Goal: Task Accomplishment & Management: Manage account settings

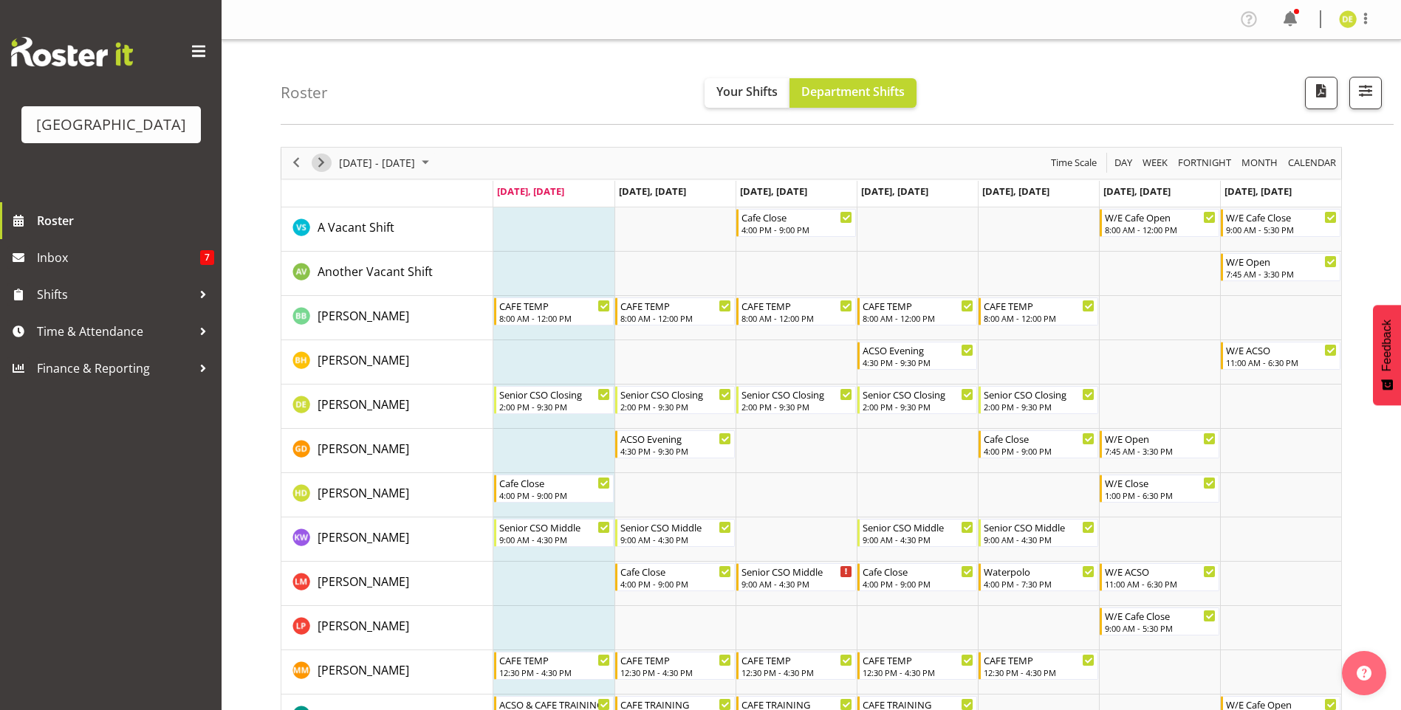
click at [320, 165] on span "Next" at bounding box center [321, 163] width 18 height 18
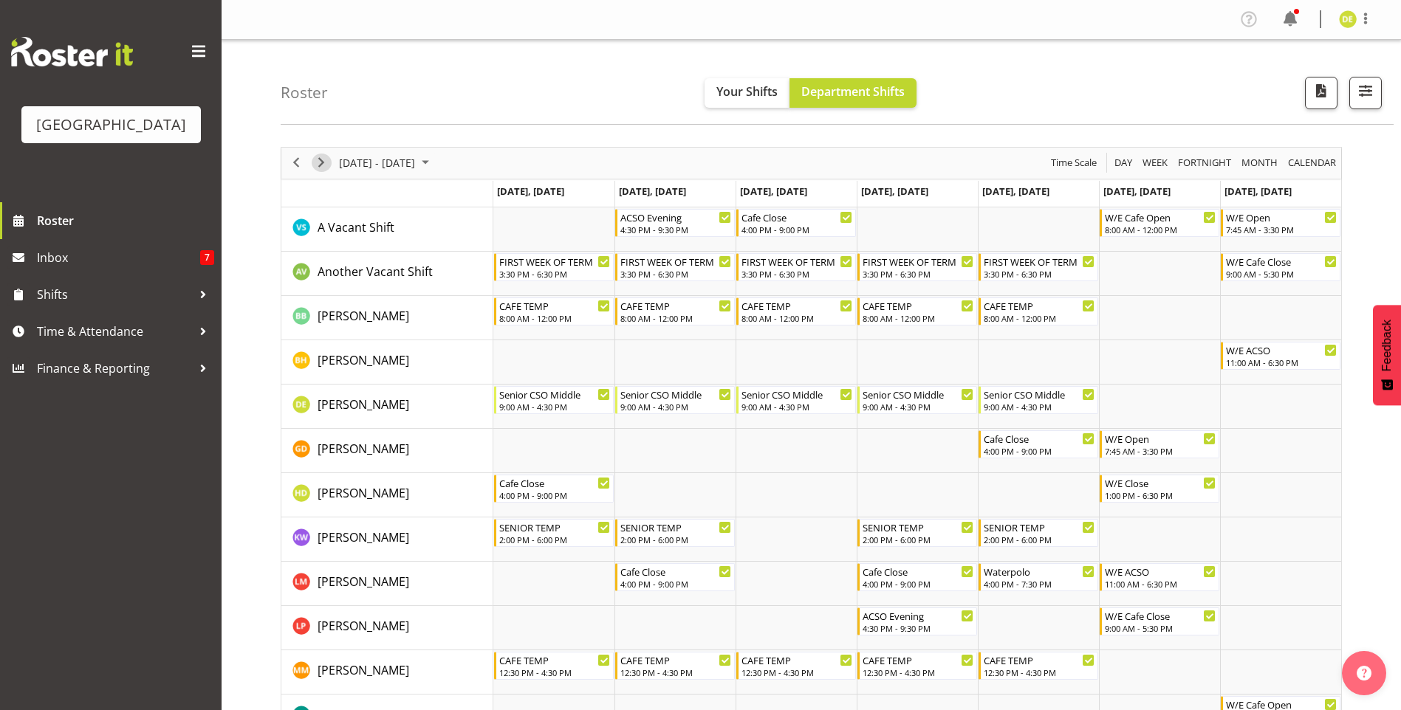
click at [318, 160] on span "Next" at bounding box center [321, 163] width 18 height 18
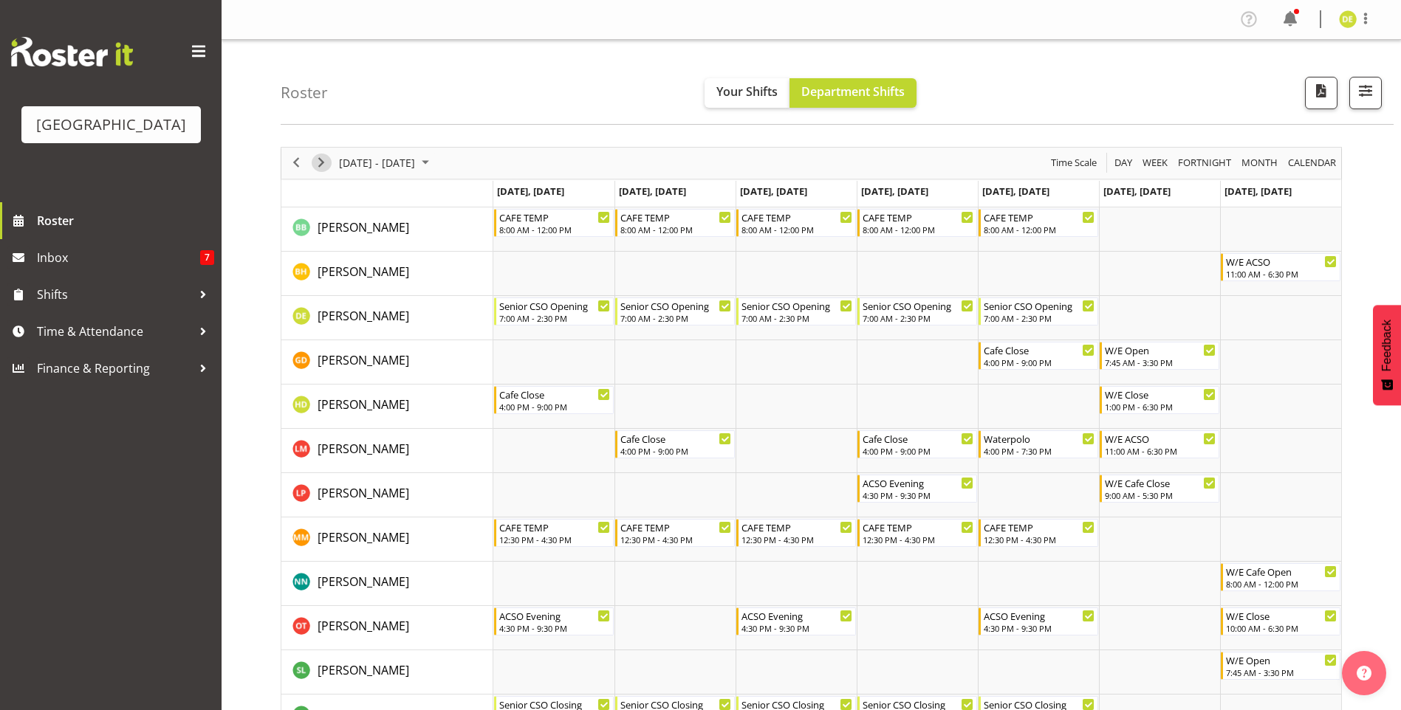
click at [326, 158] on span "Next" at bounding box center [321, 163] width 18 height 18
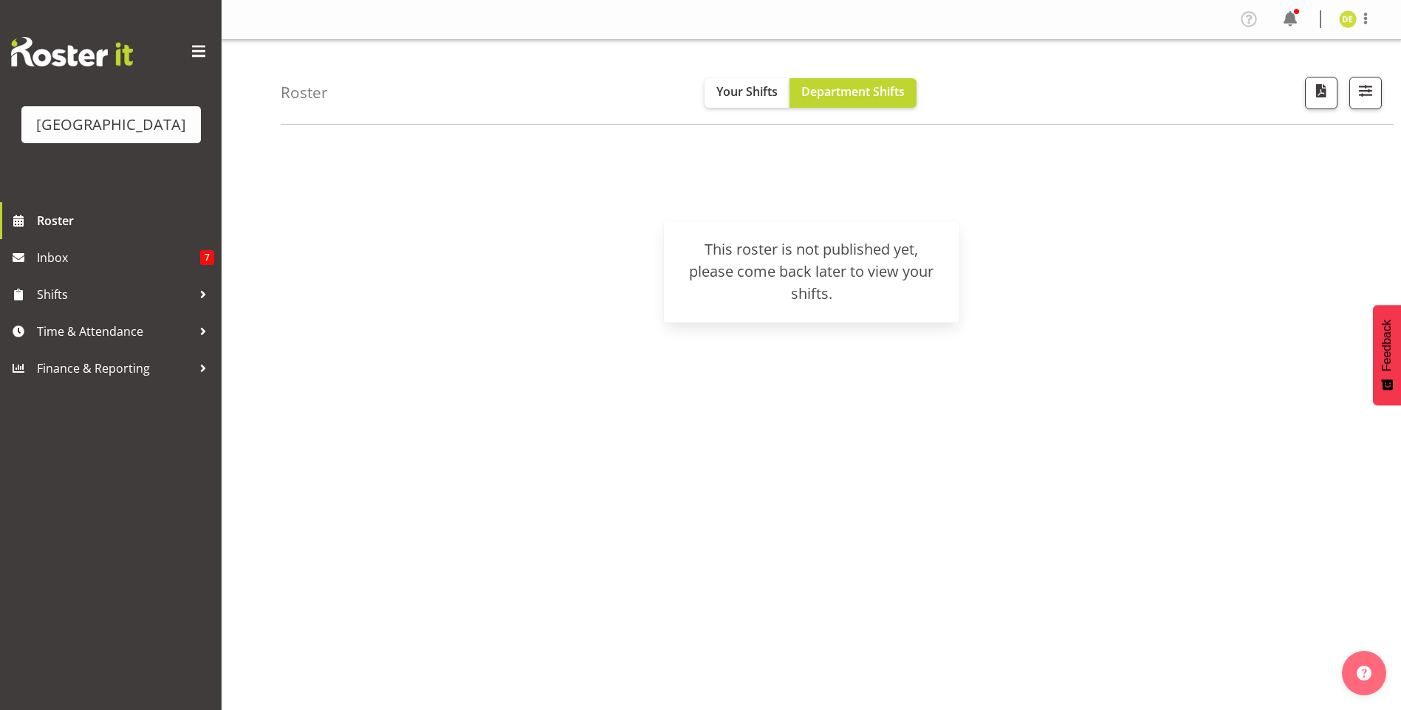
click at [195, 56] on span at bounding box center [199, 52] width 24 height 24
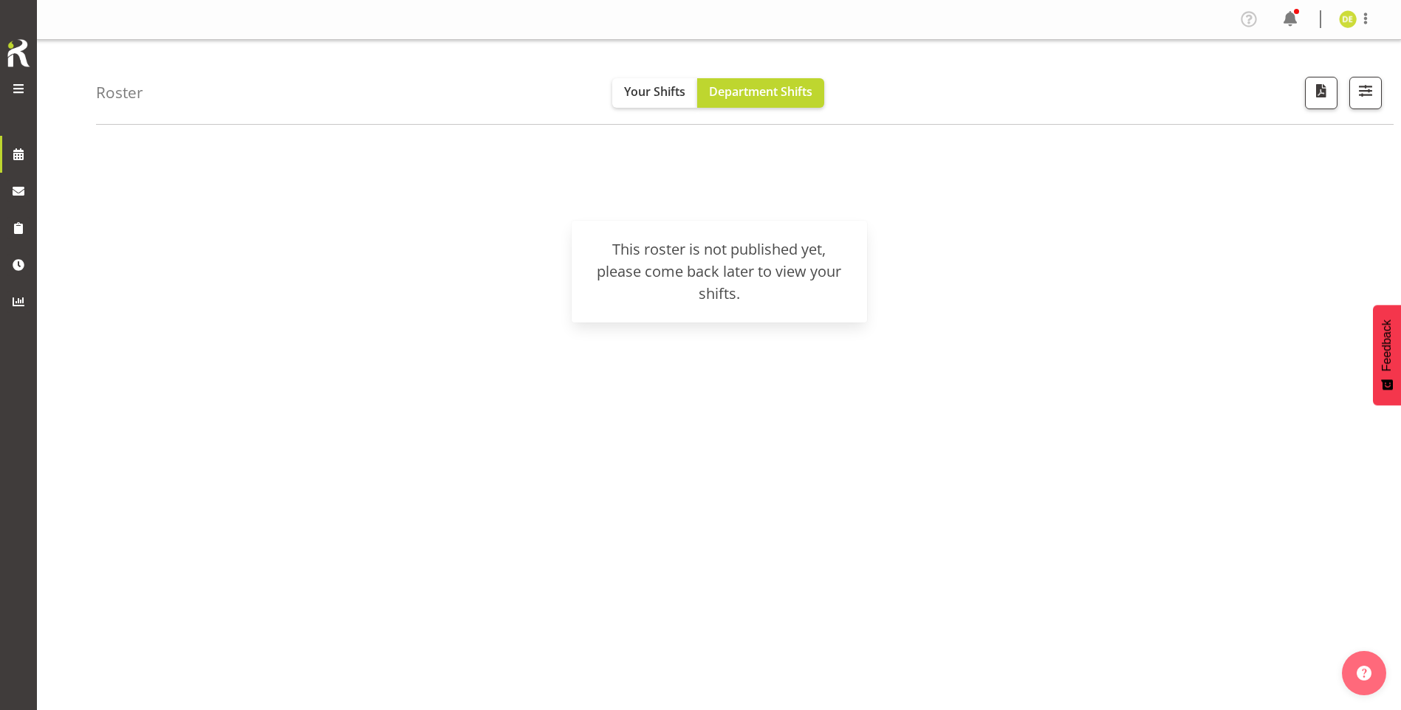
click at [13, 86] on span at bounding box center [19, 89] width 18 height 18
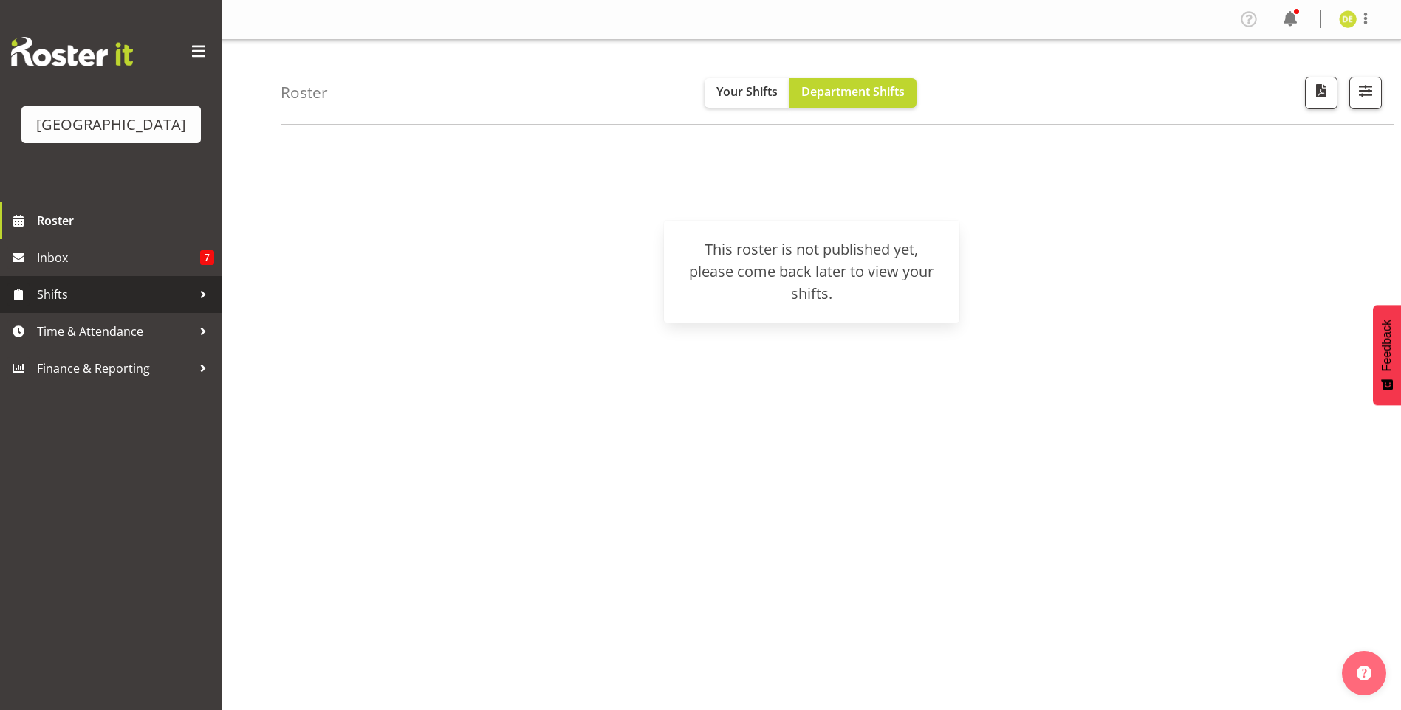
click at [59, 289] on span "Shifts" at bounding box center [114, 295] width 155 height 22
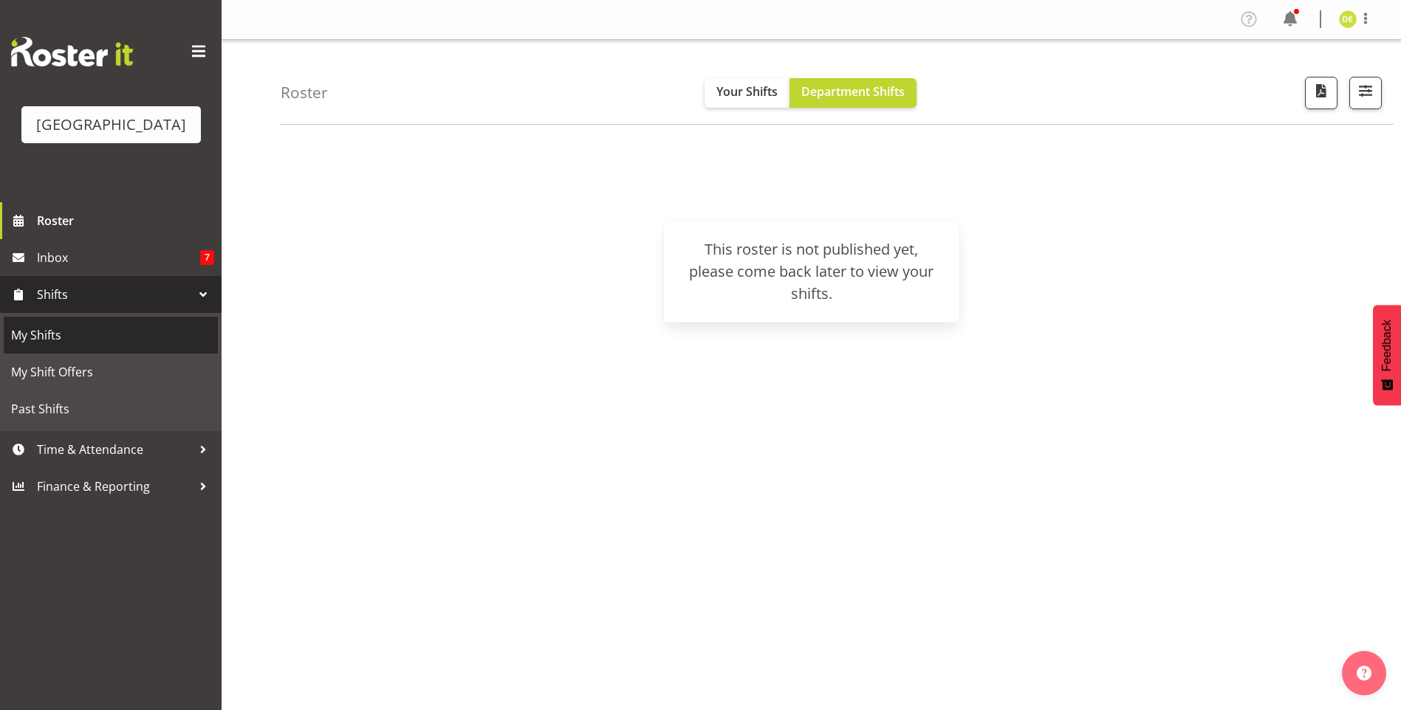
click at [51, 335] on span "My Shifts" at bounding box center [110, 335] width 199 height 22
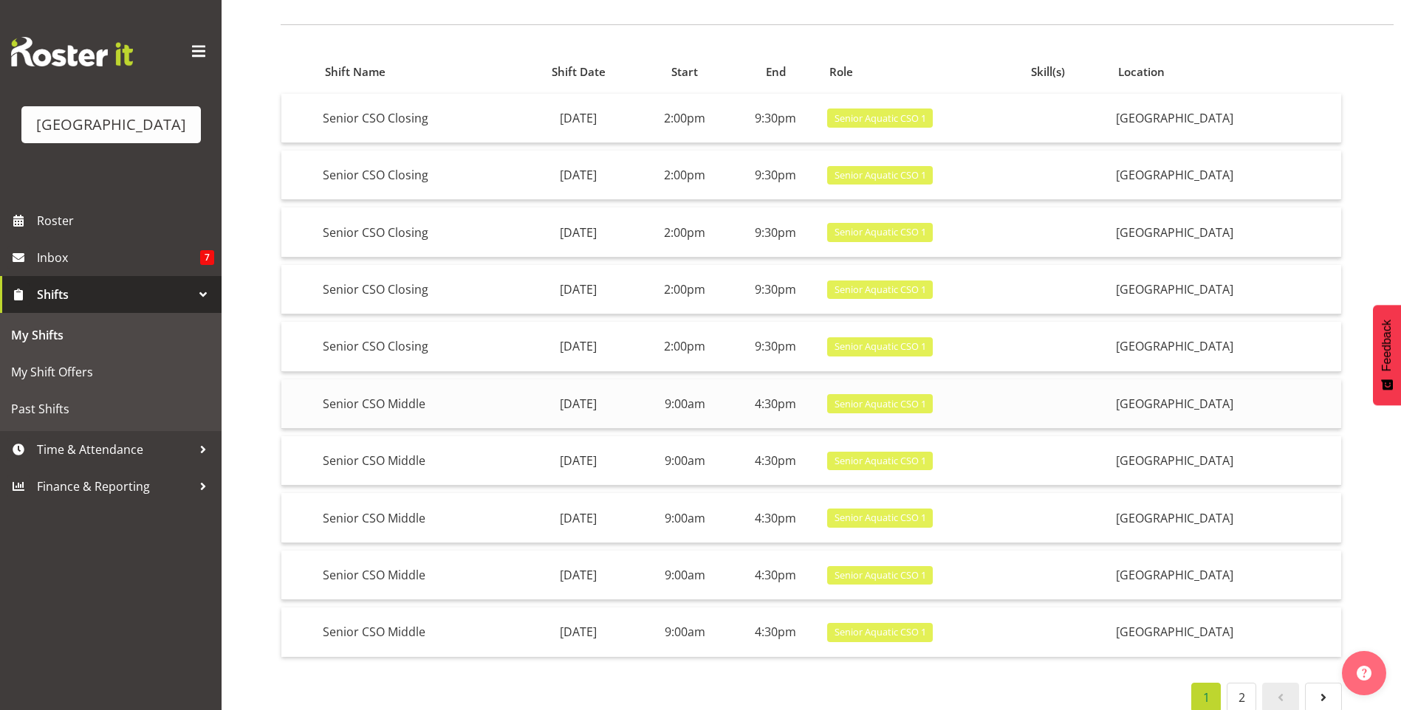
scroll to position [124, 0]
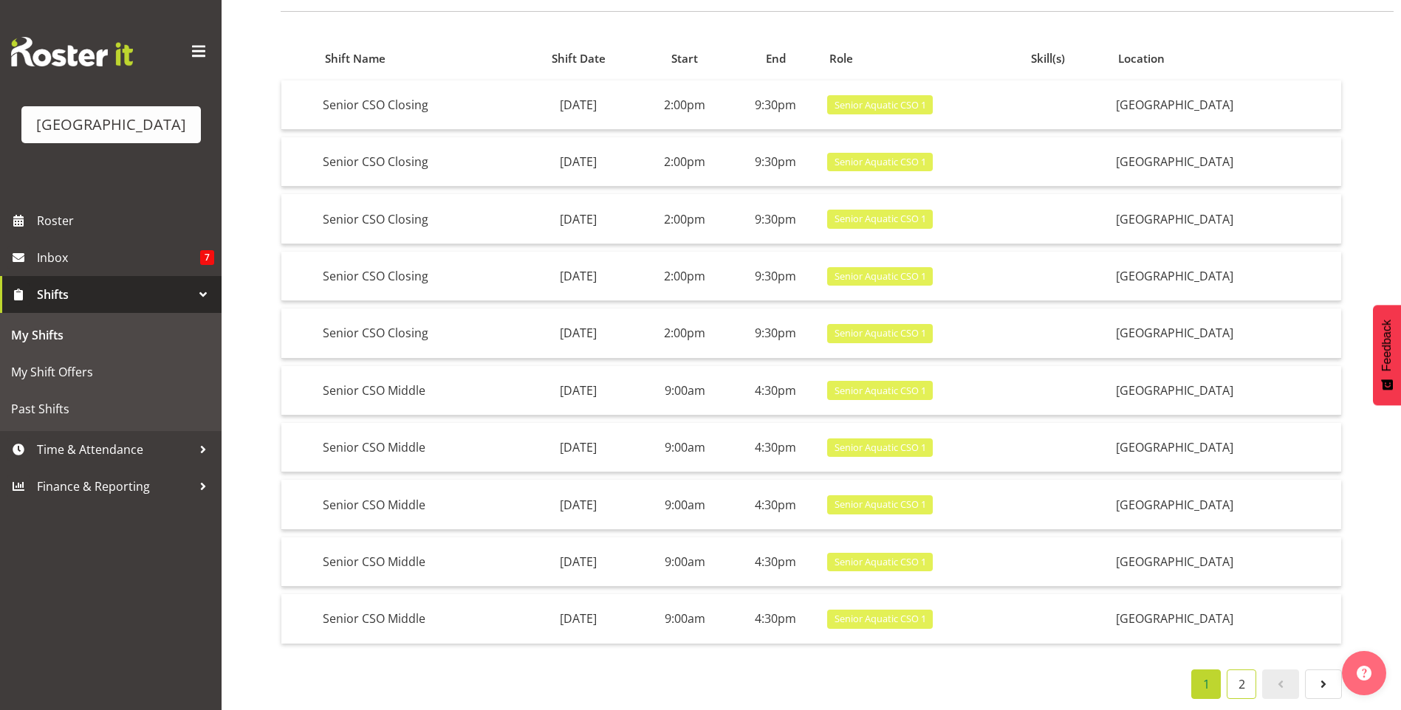
click at [1241, 679] on link "2" at bounding box center [1242, 685] width 30 height 30
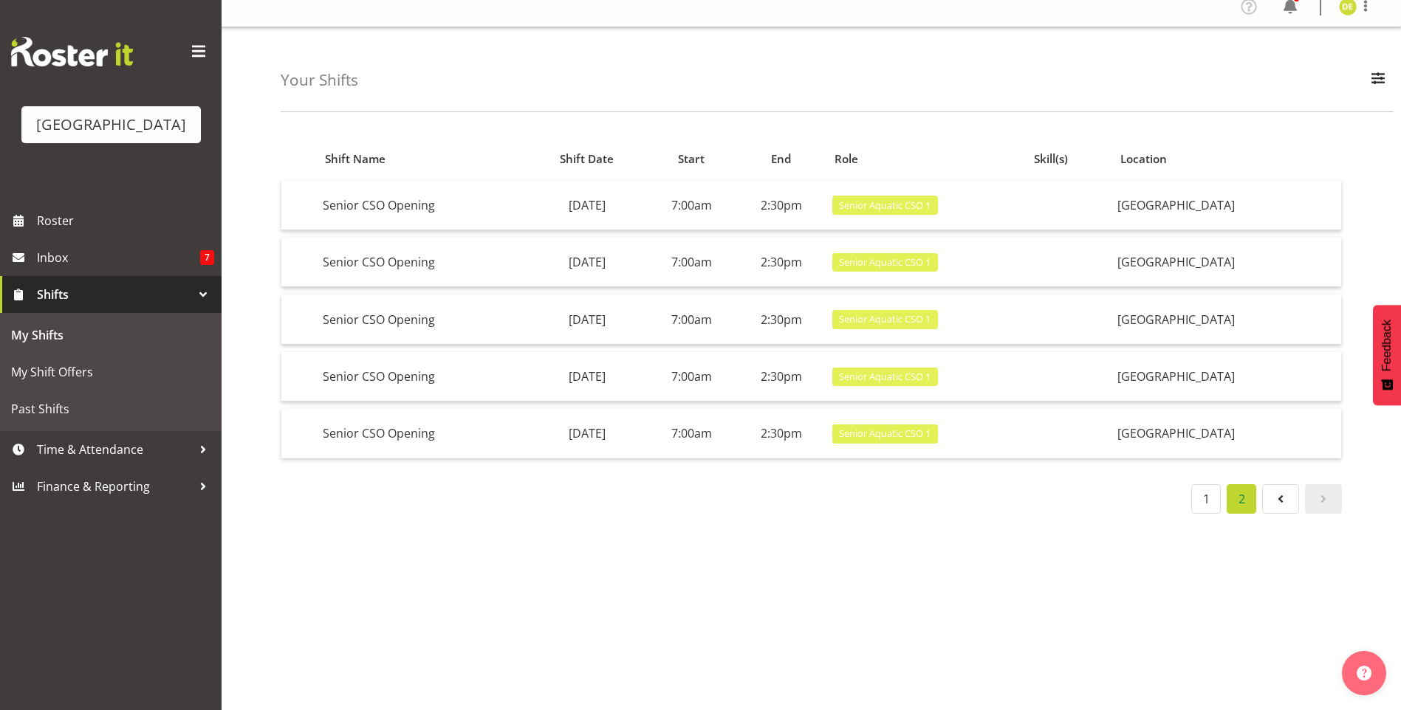
scroll to position [0, 0]
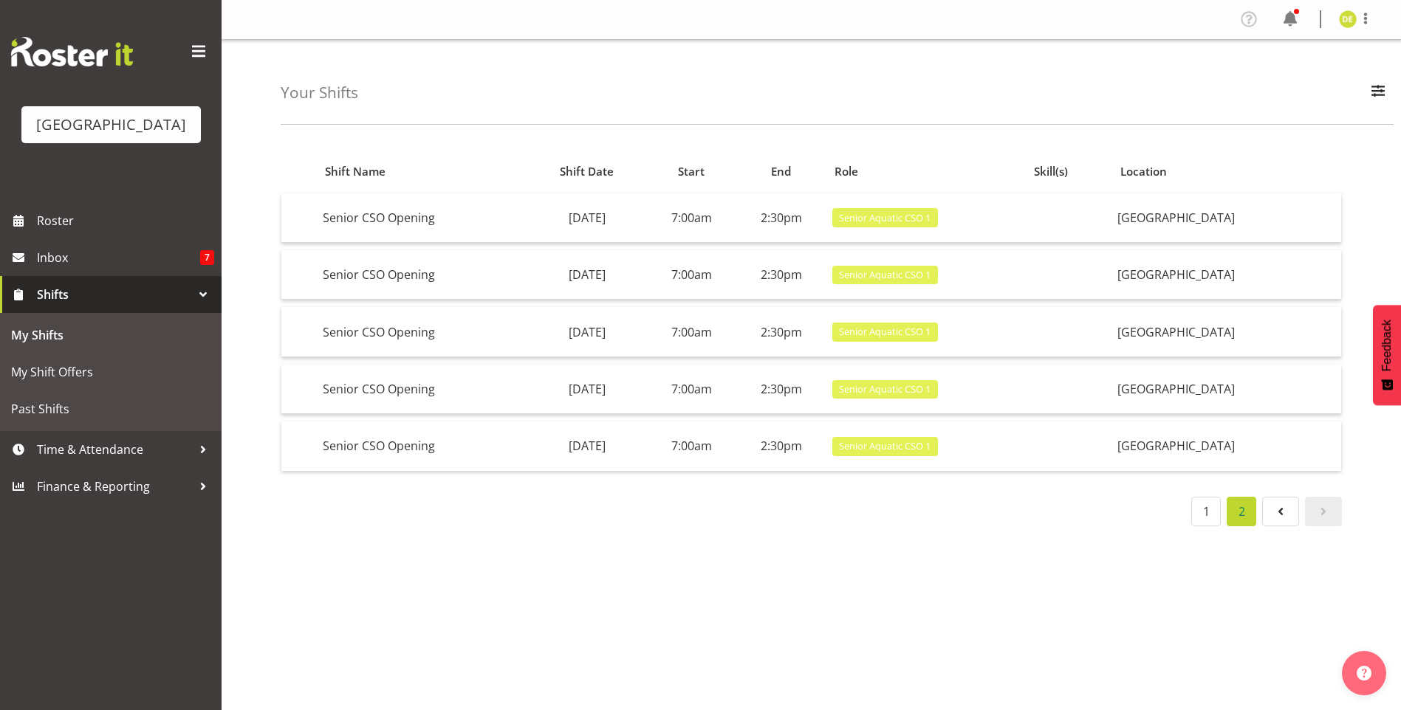
click at [1339, 19] on div "Profile Log Out" at bounding box center [1311, 19] width 149 height 24
click at [1346, 18] on img at bounding box center [1348, 19] width 18 height 18
click at [1289, 89] on link "Log Out" at bounding box center [1303, 77] width 142 height 27
